Goal: Task Accomplishment & Management: Complete application form

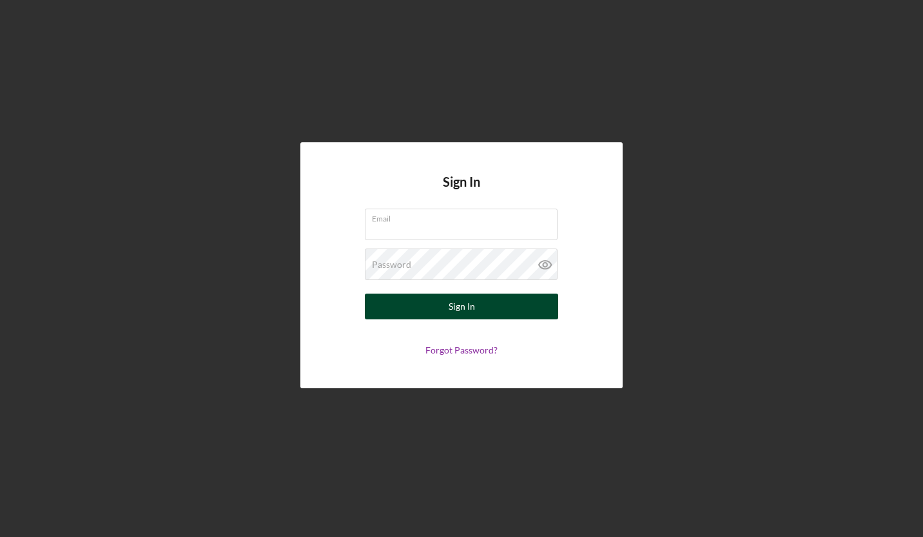
type input "[PERSON_NAME][EMAIL_ADDRESS][DOMAIN_NAME]"
click at [483, 304] on button "Sign In" at bounding box center [461, 307] width 193 height 26
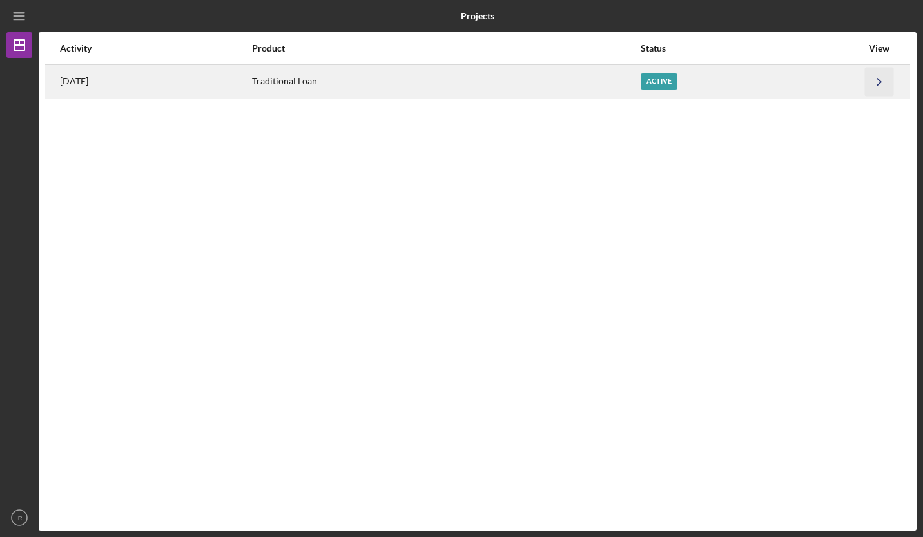
click at [878, 81] on icon "Icon/Navigate" at bounding box center [879, 81] width 29 height 29
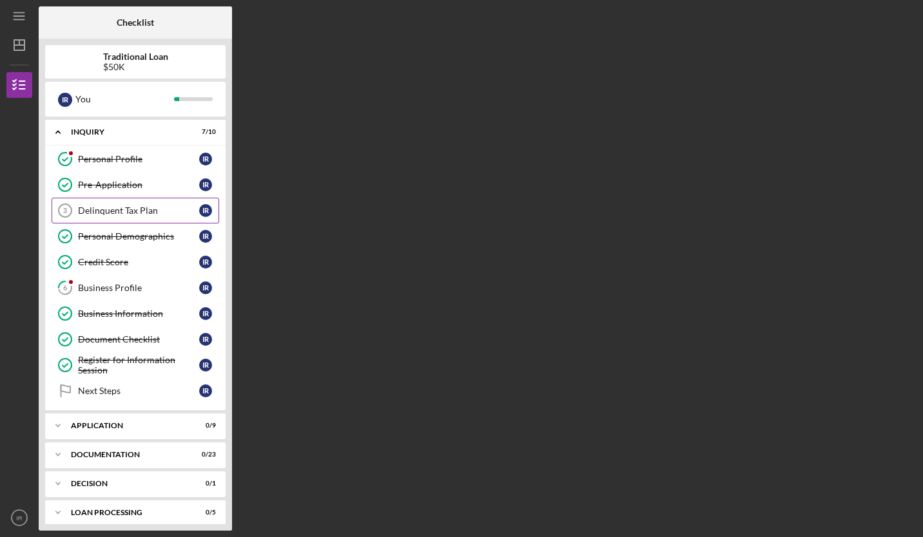
click at [154, 211] on div "Delinquent Tax Plan" at bounding box center [138, 211] width 121 height 10
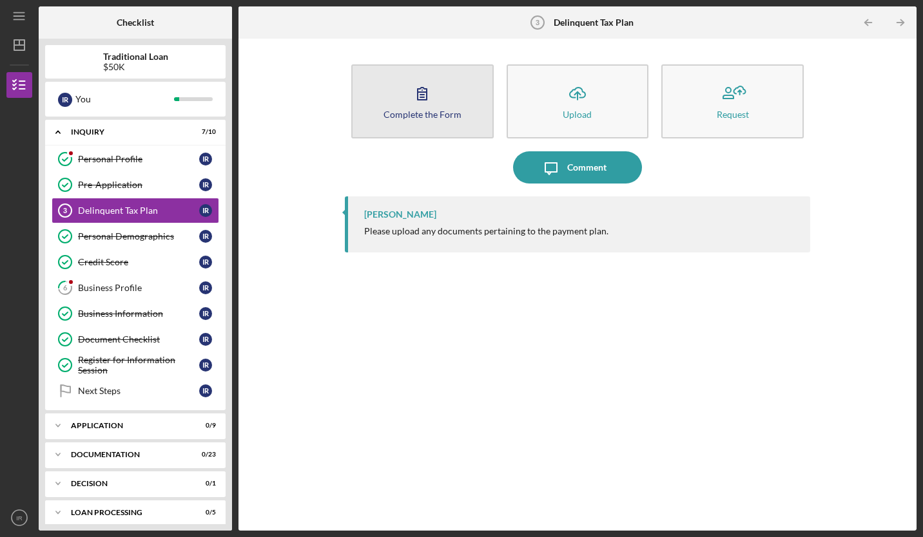
drag, startPoint x: 413, startPoint y: 128, endPoint x: 404, endPoint y: 111, distance: 19.6
click at [404, 111] on div "Complete the Form" at bounding box center [422, 115] width 78 height 10
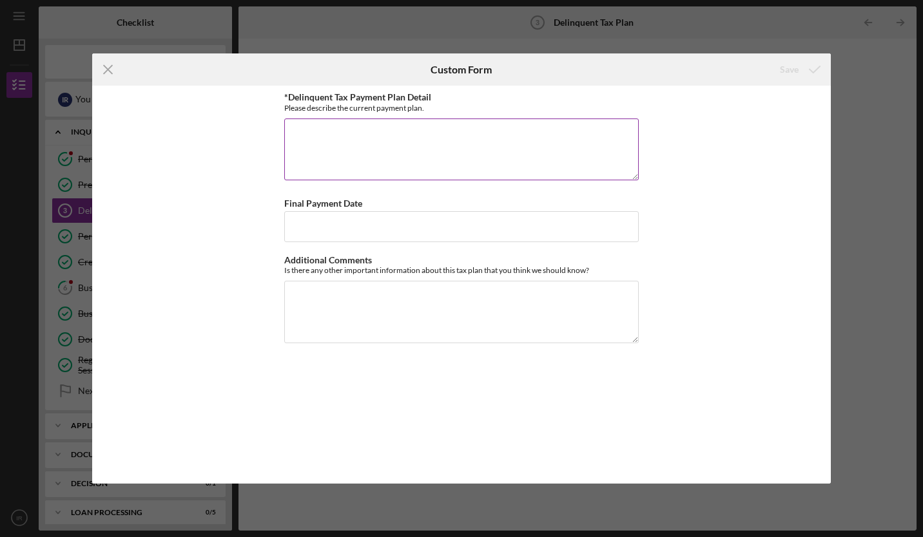
click at [398, 137] on textarea "*Delinquent Tax Payment Plan Detail" at bounding box center [461, 150] width 354 height 62
click at [109, 75] on icon "Icon/Menu Close" at bounding box center [108, 69] width 32 height 32
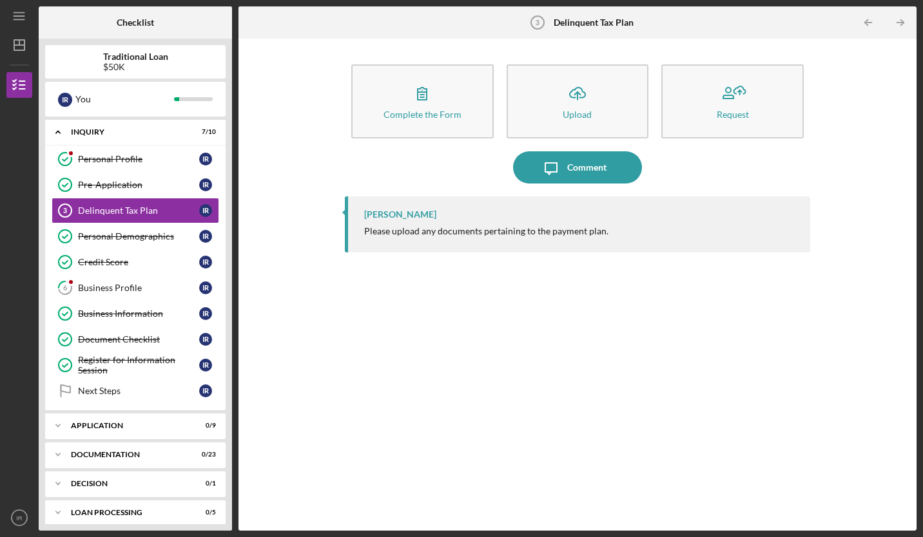
click at [385, 263] on div "[PERSON_NAME] Please upload any documents pertaining to the payment plan." at bounding box center [577, 354] width 465 height 315
